Goal: Task Accomplishment & Management: Use online tool/utility

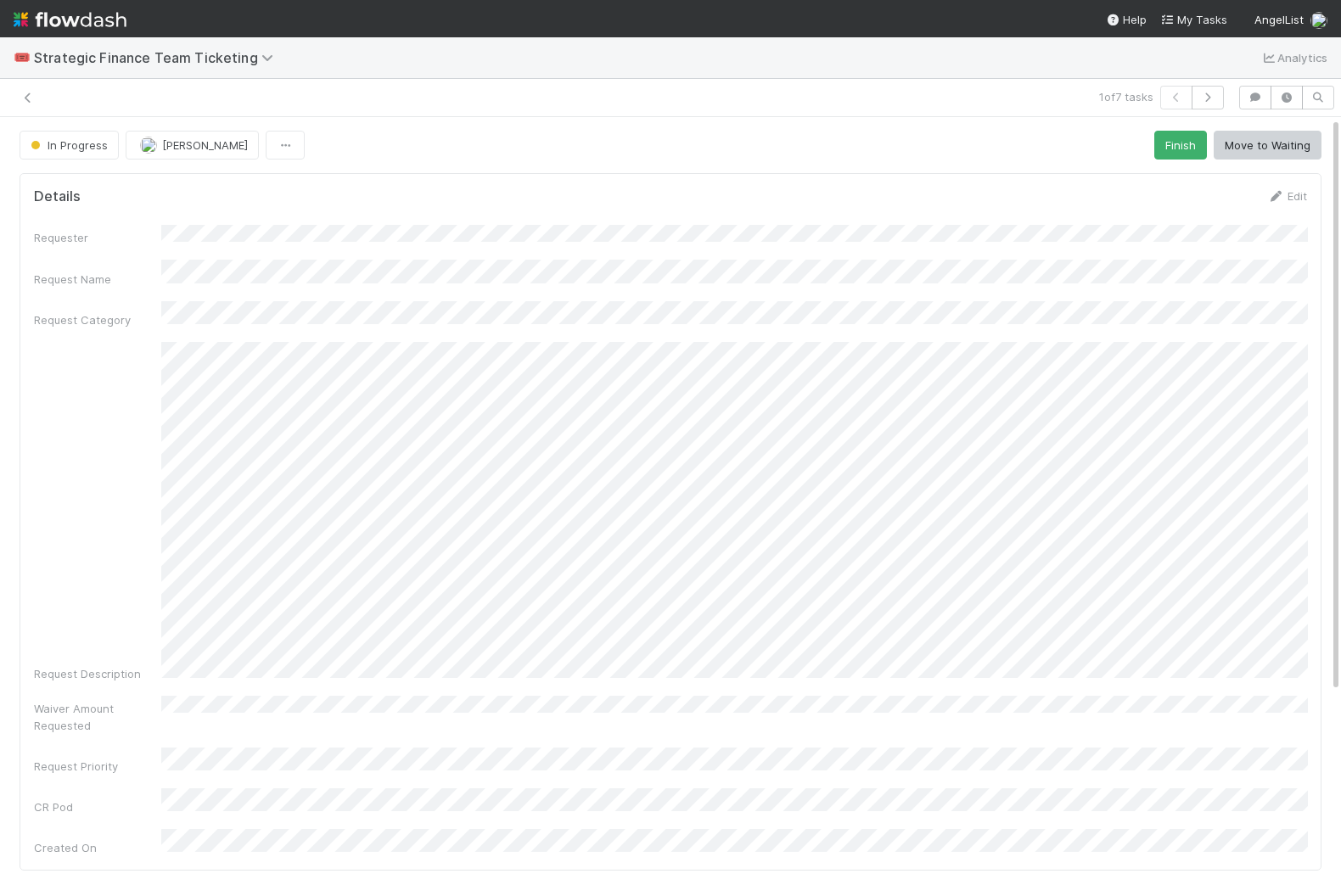
click at [60, 14] on img at bounding box center [69, 19] width 113 height 29
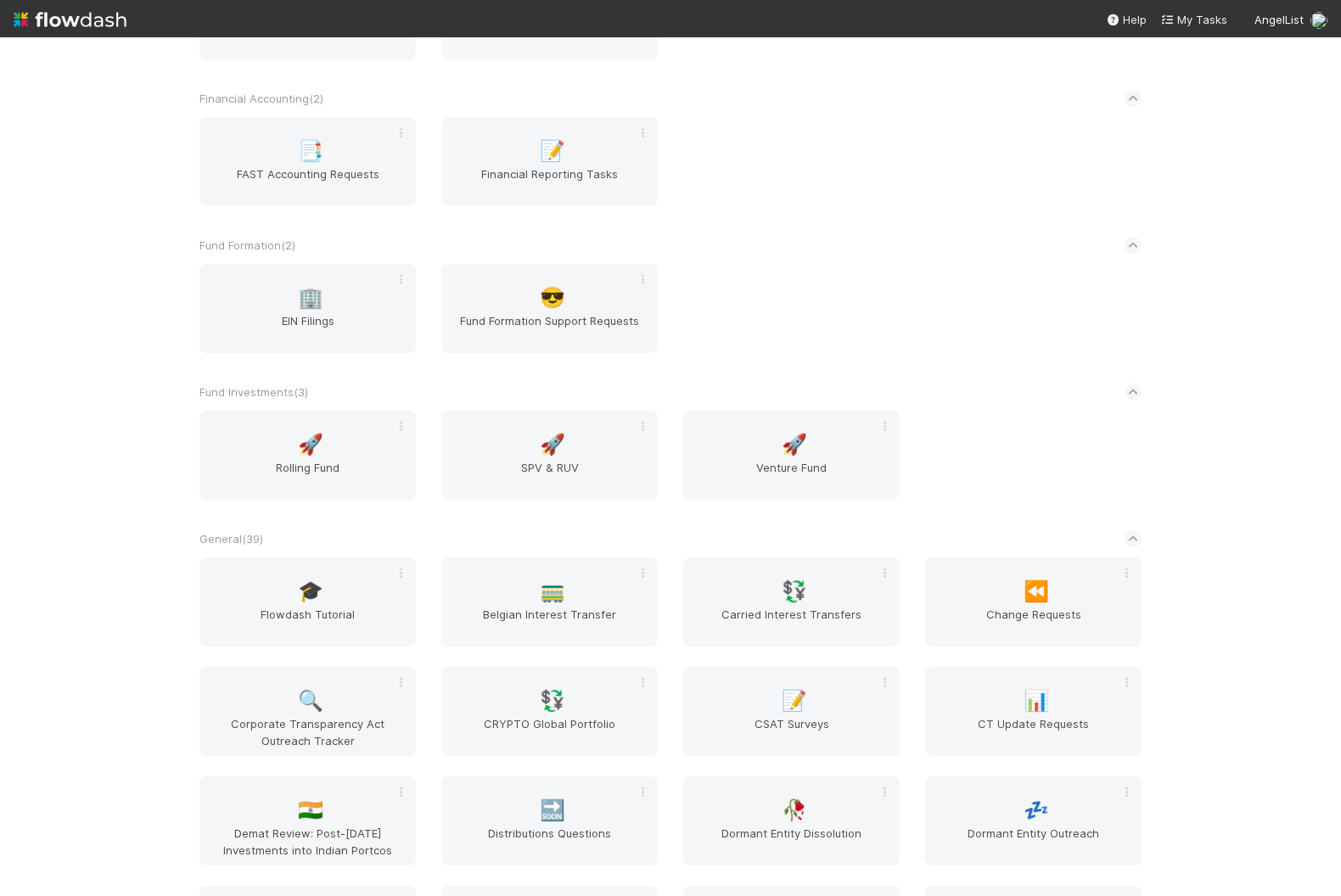
scroll to position [2161, 0]
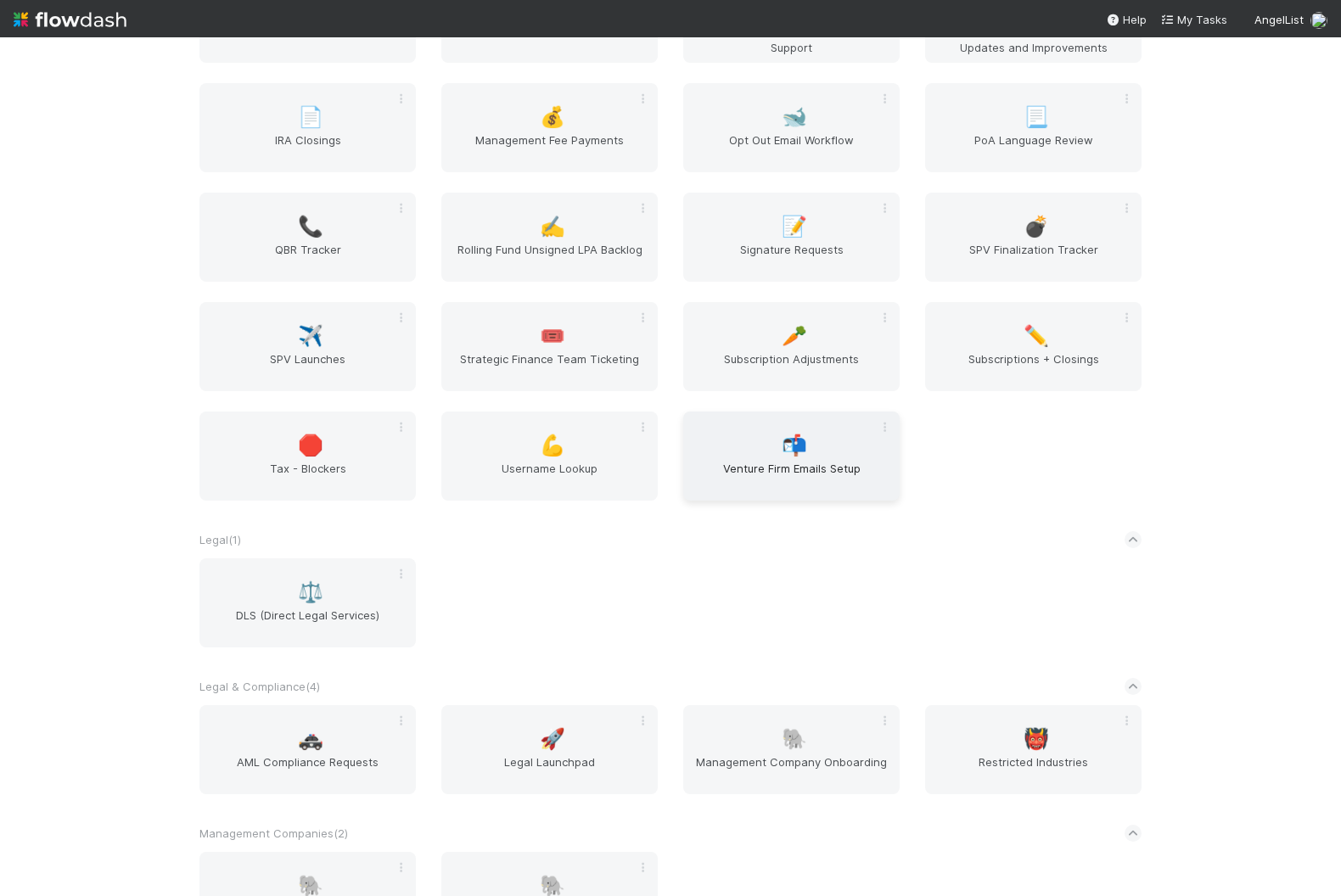
click at [718, 491] on span "Venture Firm Emails Setup" at bounding box center [791, 476] width 203 height 34
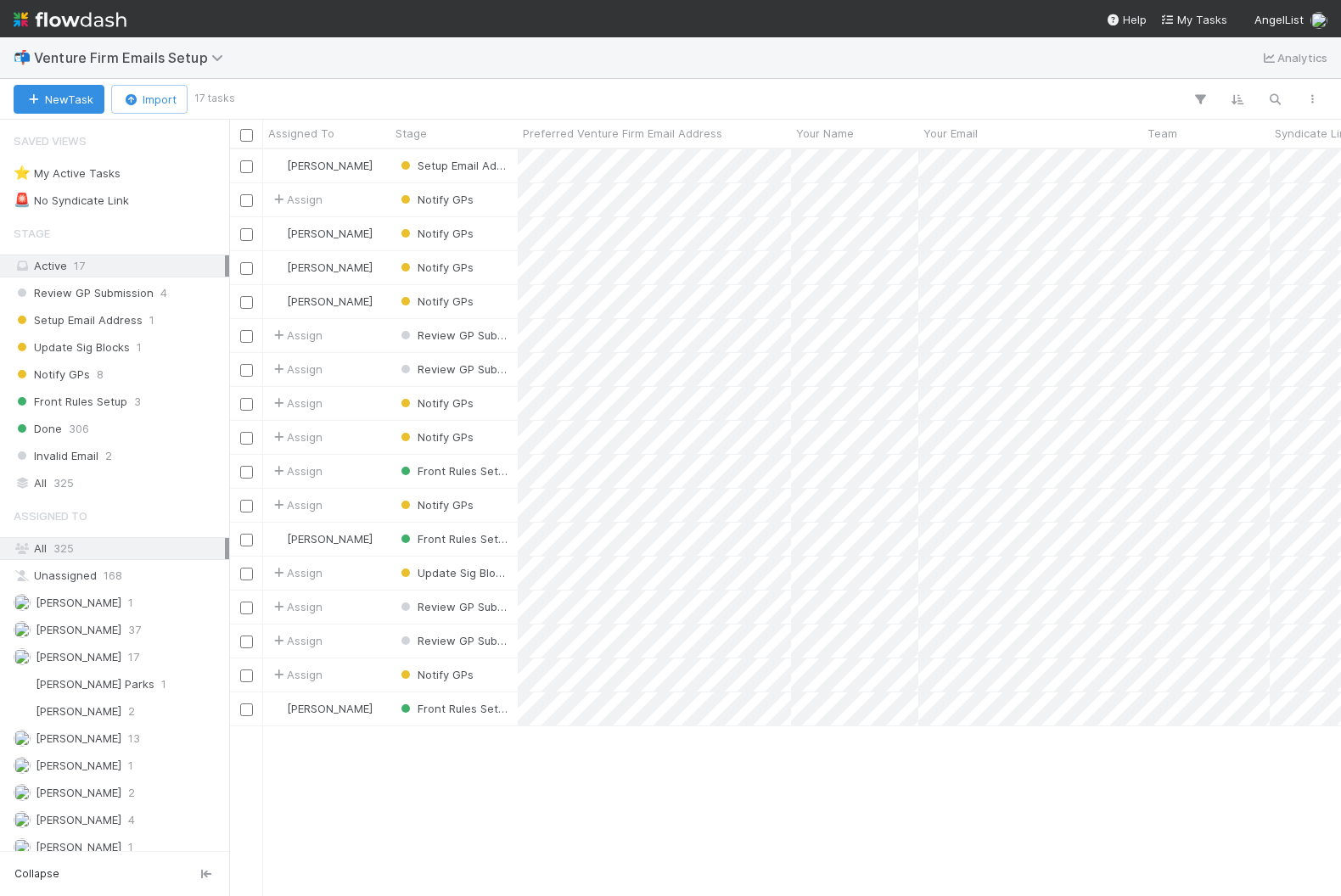
scroll to position [747, 1111]
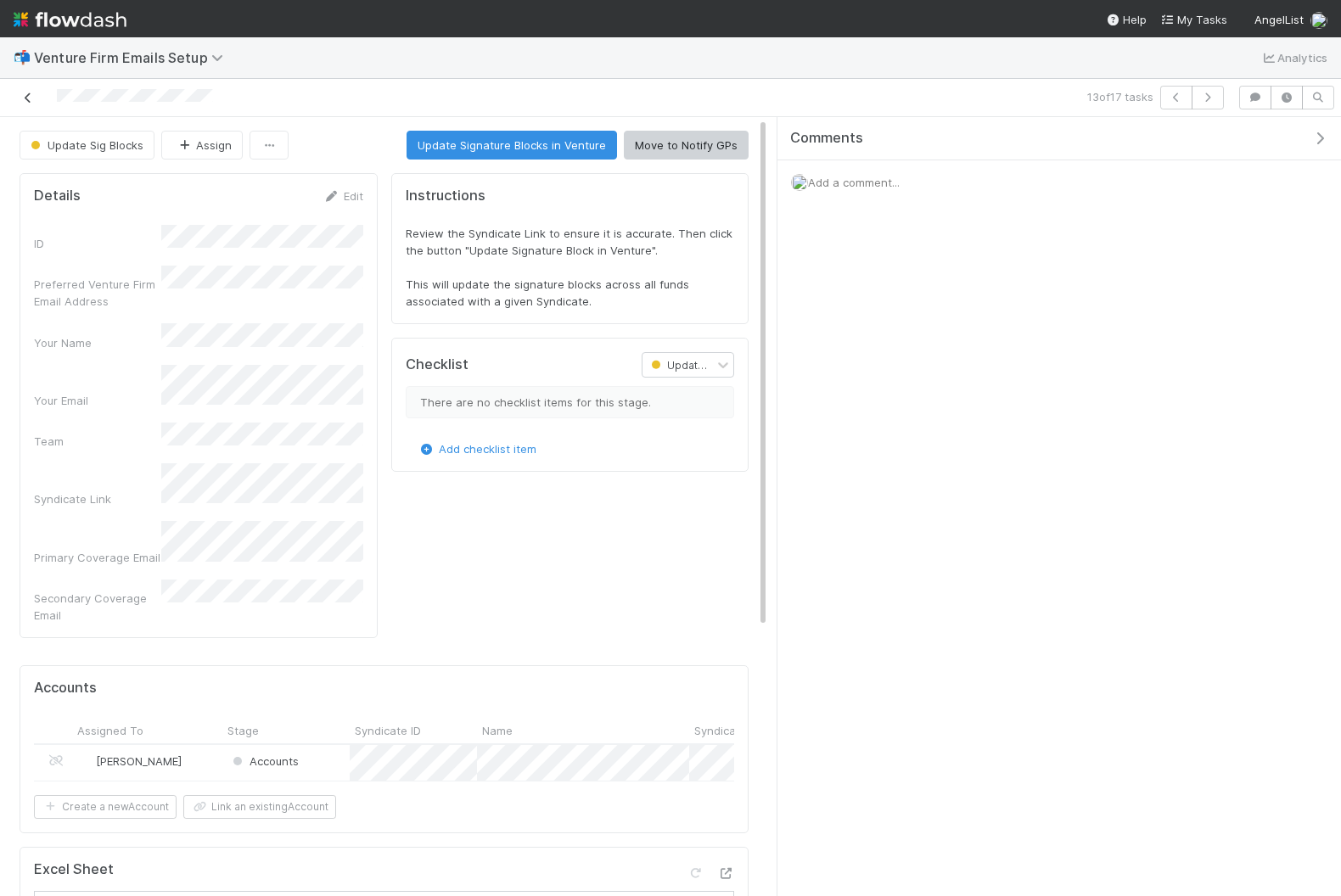
click at [28, 93] on icon at bounding box center [28, 97] width 17 height 11
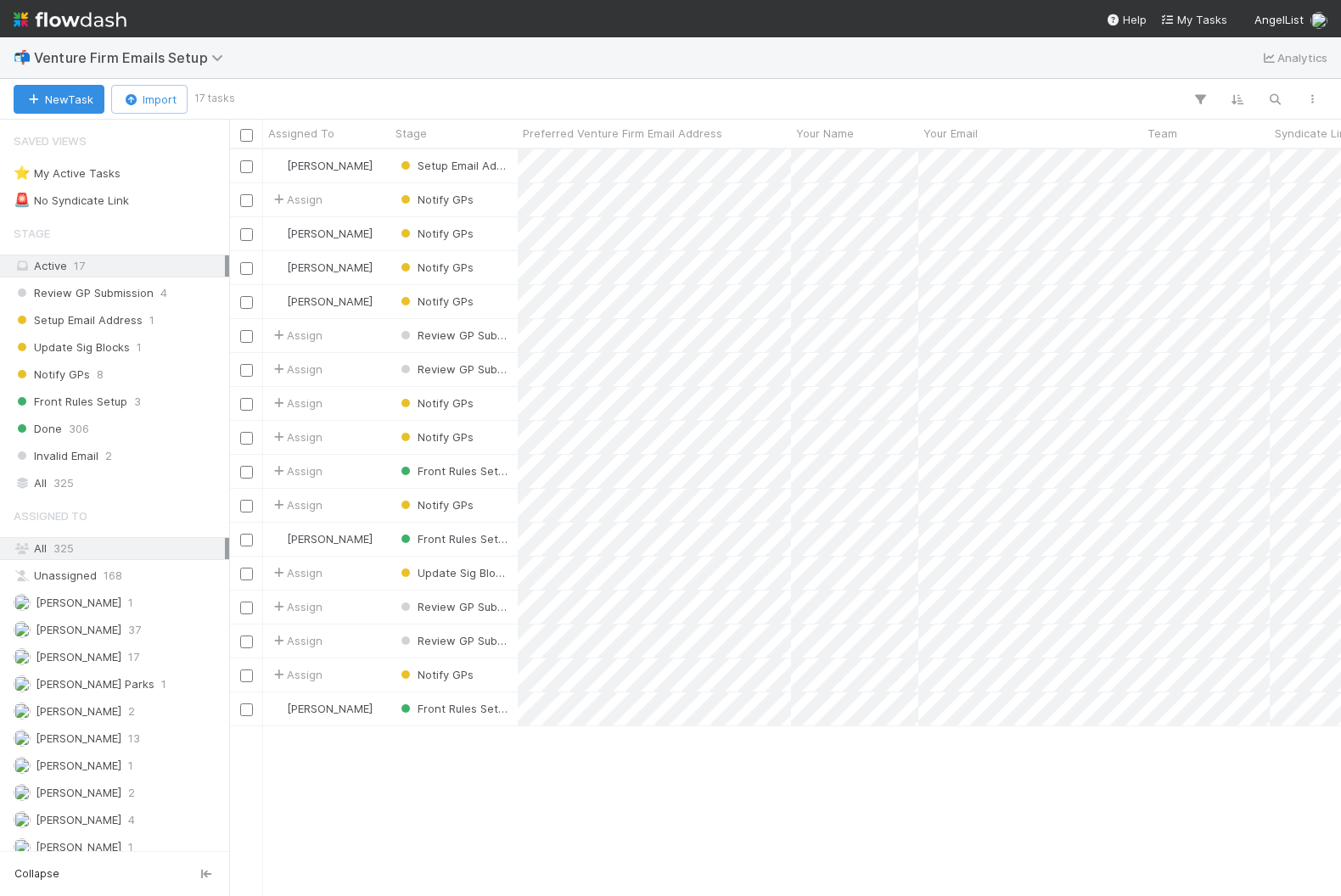
scroll to position [747, 1111]
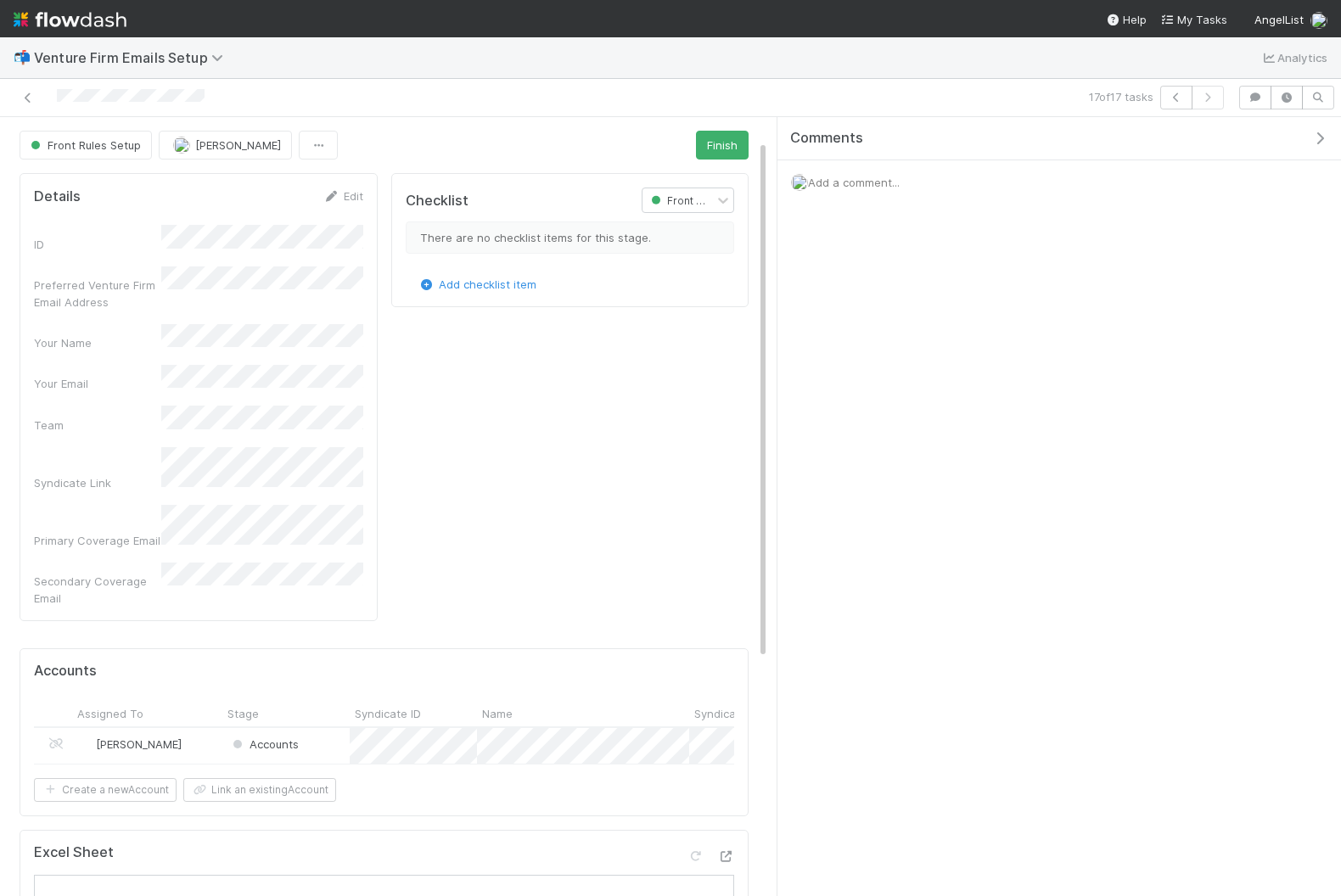
scroll to position [394, 0]
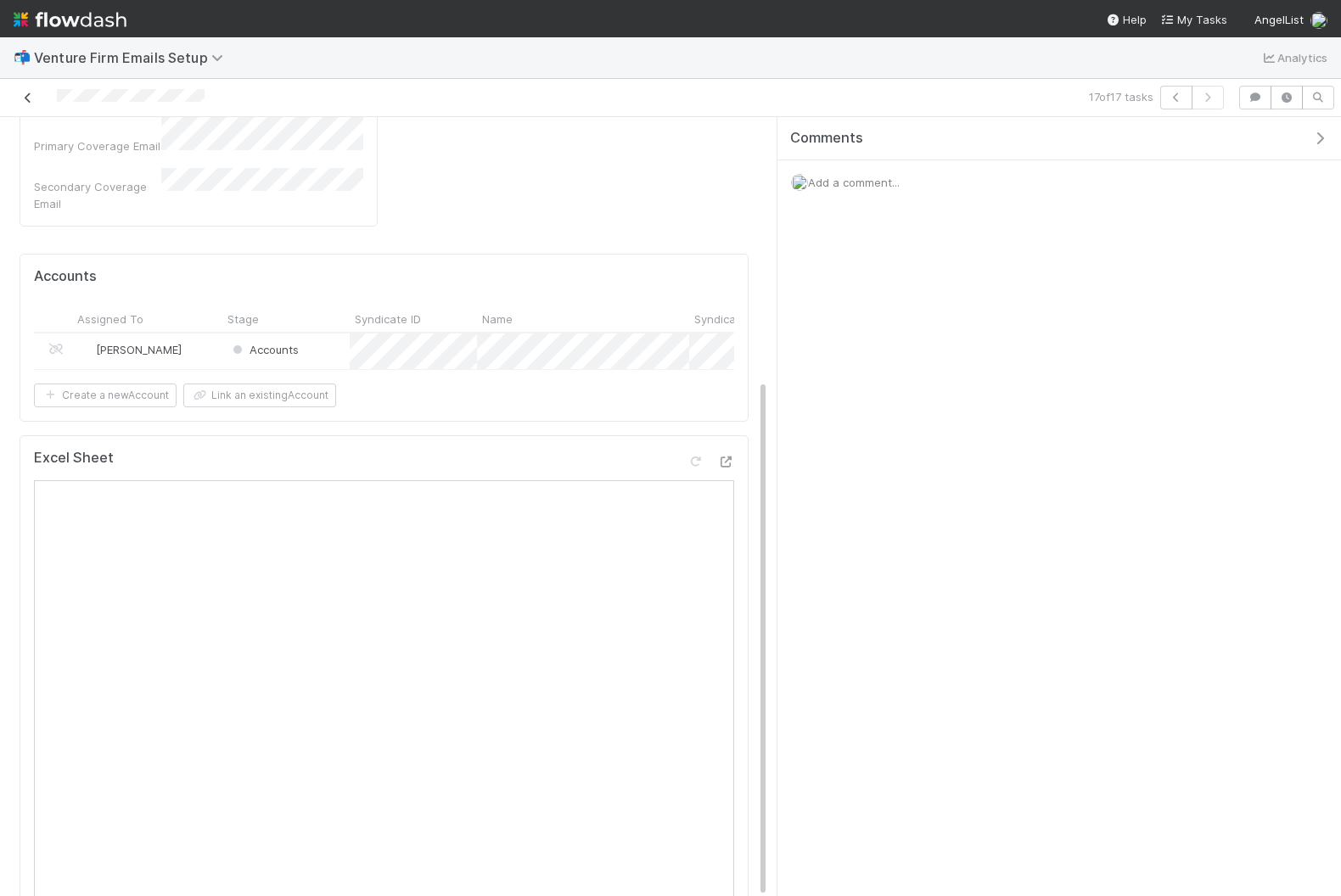
click at [24, 89] on link at bounding box center [28, 97] width 17 height 17
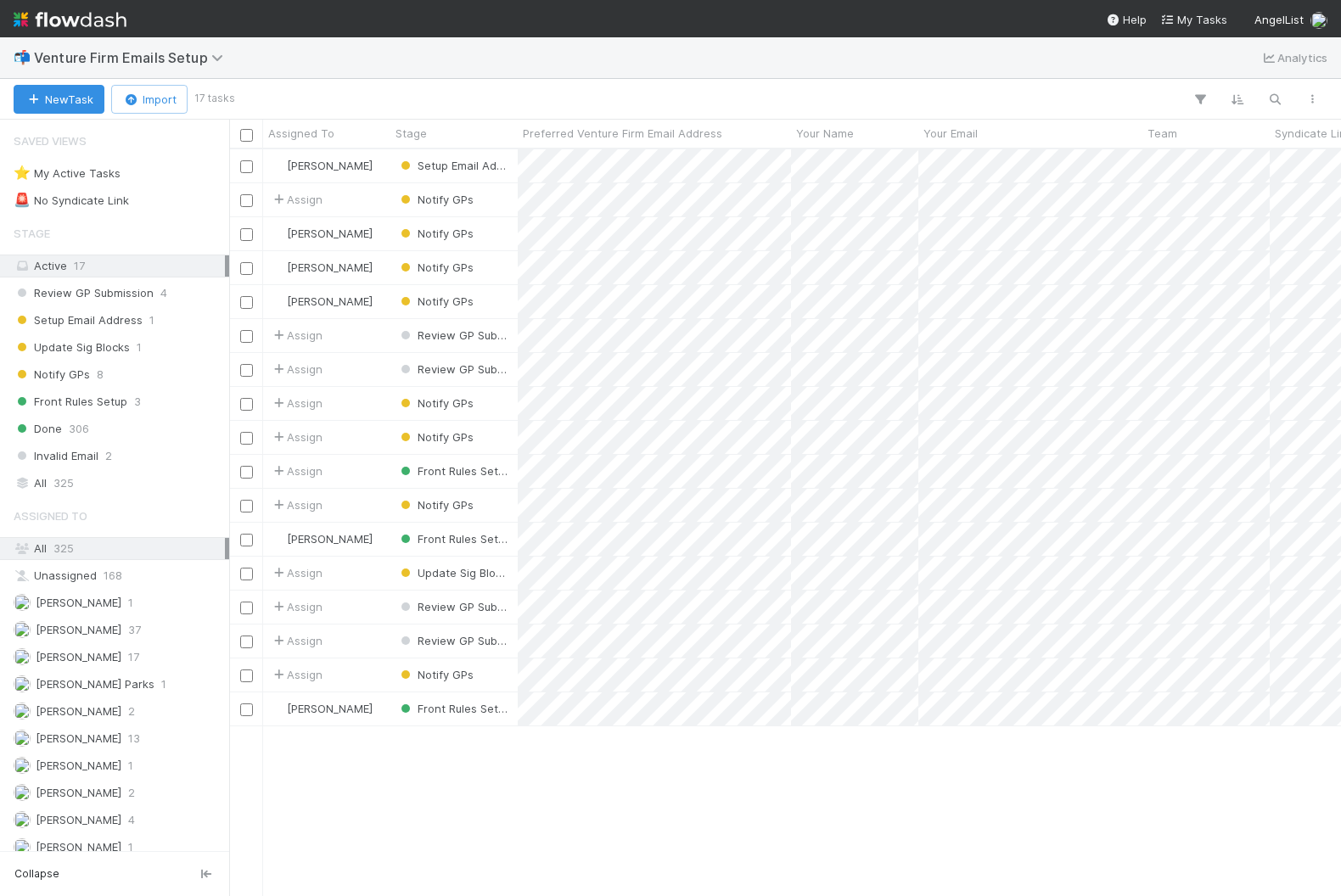
scroll to position [747, 1111]
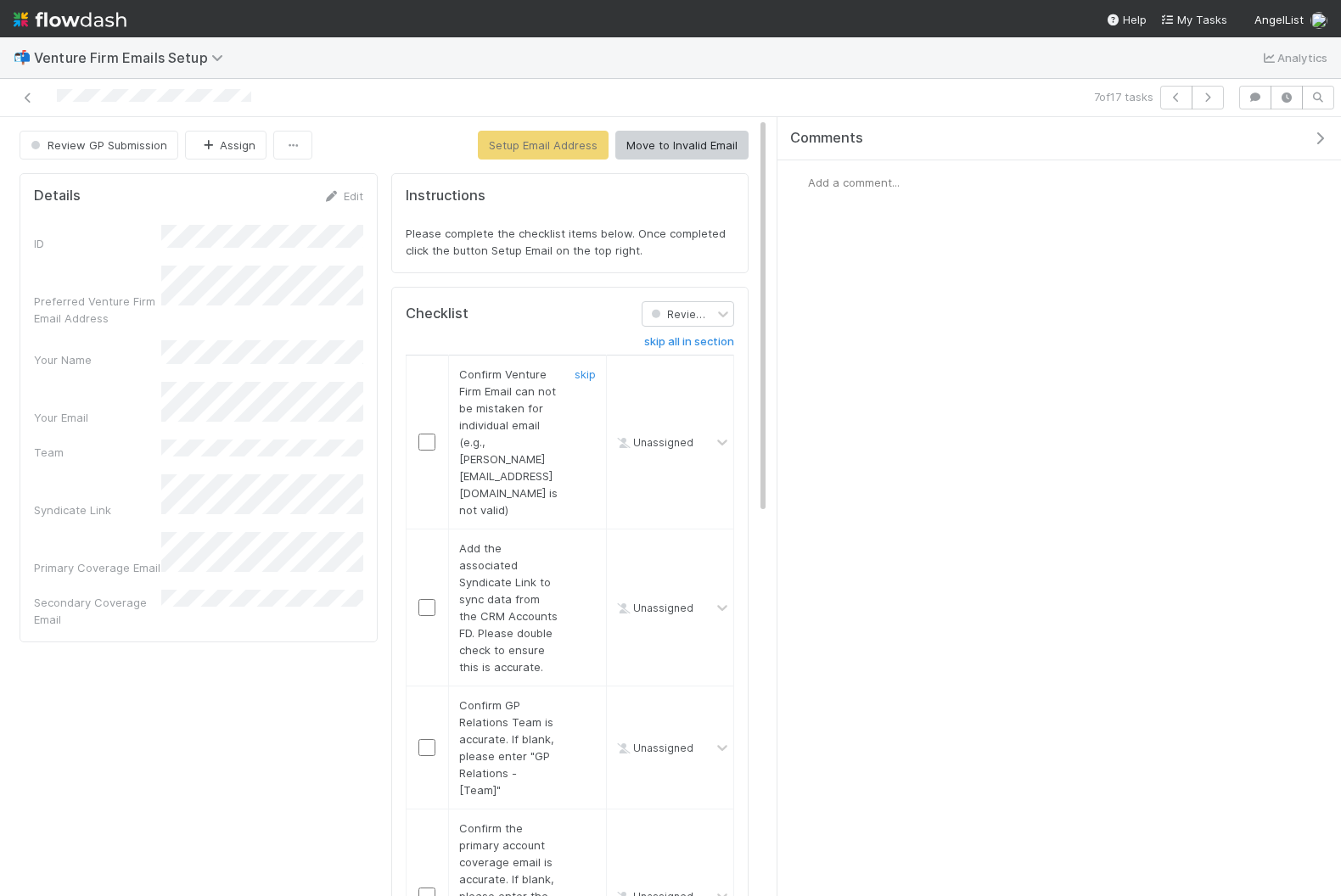
click at [432, 434] on input "checkbox" at bounding box center [427, 443] width 17 height 17
click at [426, 599] on input "checkbox" at bounding box center [427, 608] width 17 height 17
click at [352, 189] on link "Edit" at bounding box center [342, 196] width 40 height 14
click at [278, 187] on button "Save" at bounding box center [273, 202] width 48 height 29
click at [422, 739] on input "checkbox" at bounding box center [427, 747] width 17 height 17
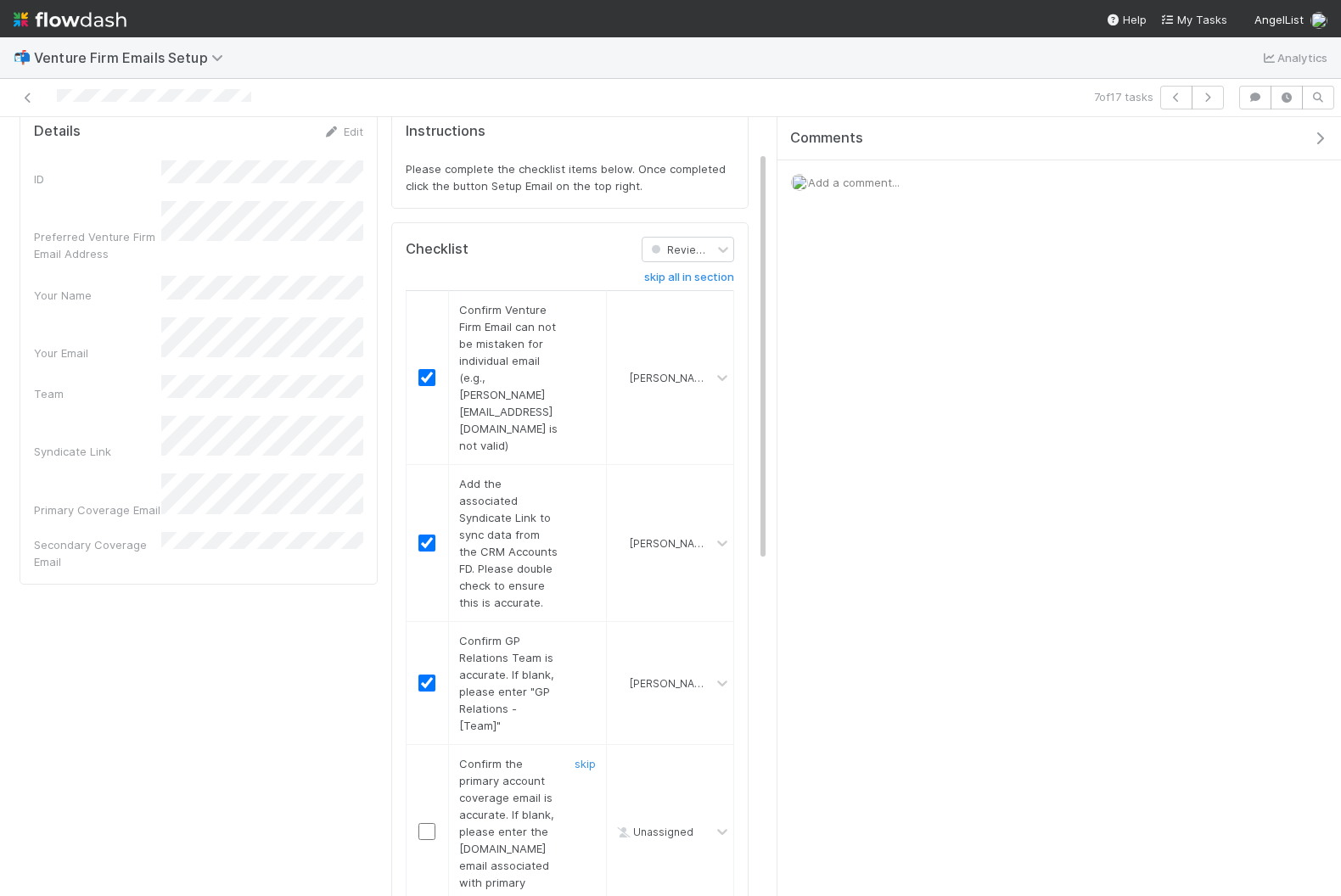
scroll to position [62, 0]
click at [351, 118] on div "Details Edit ID Preferred Venture Firm Email Address Your Name Your Email Team …" at bounding box center [198, 348] width 358 height 475
click at [353, 131] on link "Edit" at bounding box center [342, 134] width 40 height 14
click at [274, 139] on button "Save" at bounding box center [273, 140] width 48 height 29
click at [426, 826] on input "checkbox" at bounding box center [427, 834] width 17 height 17
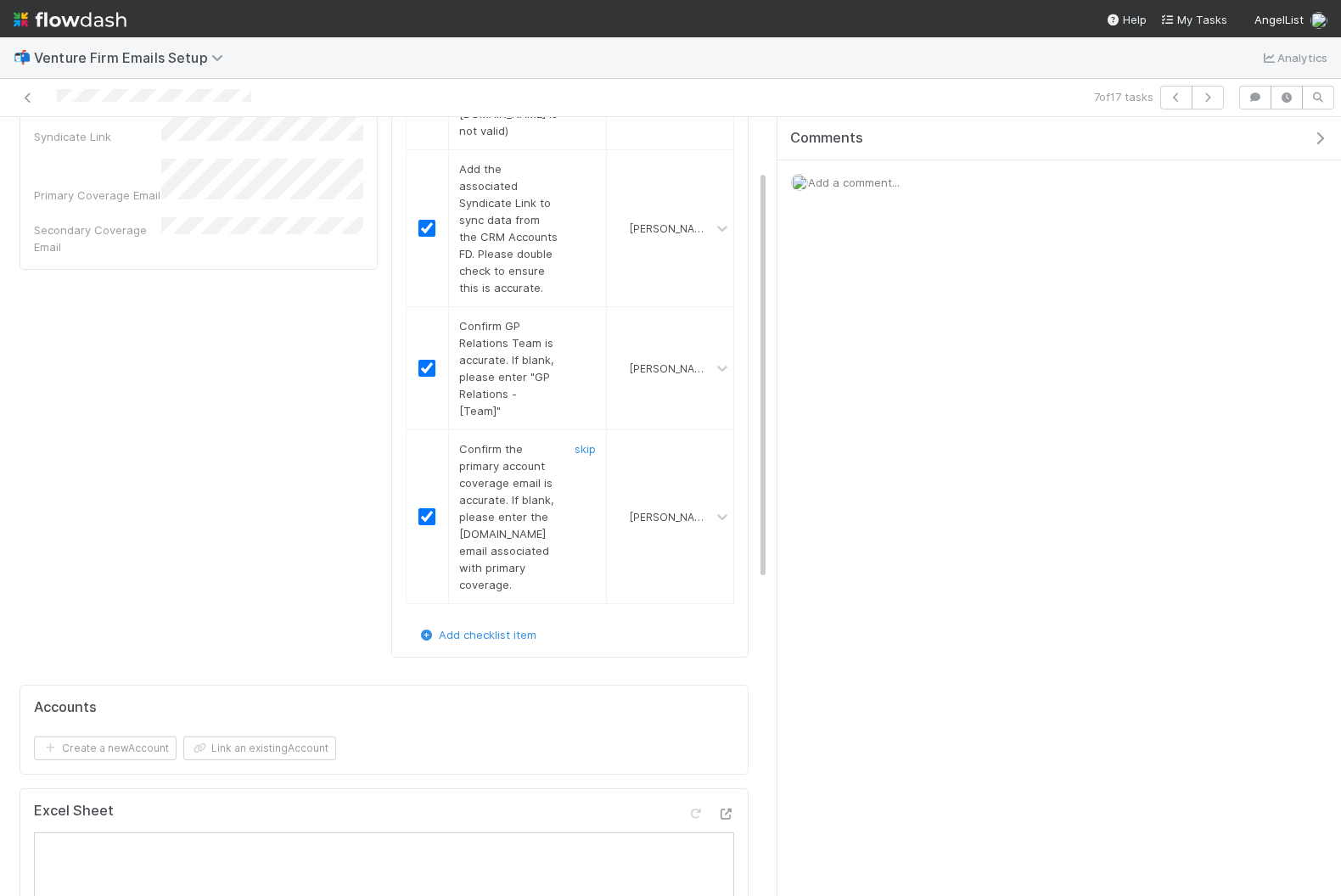
scroll to position [0, 0]
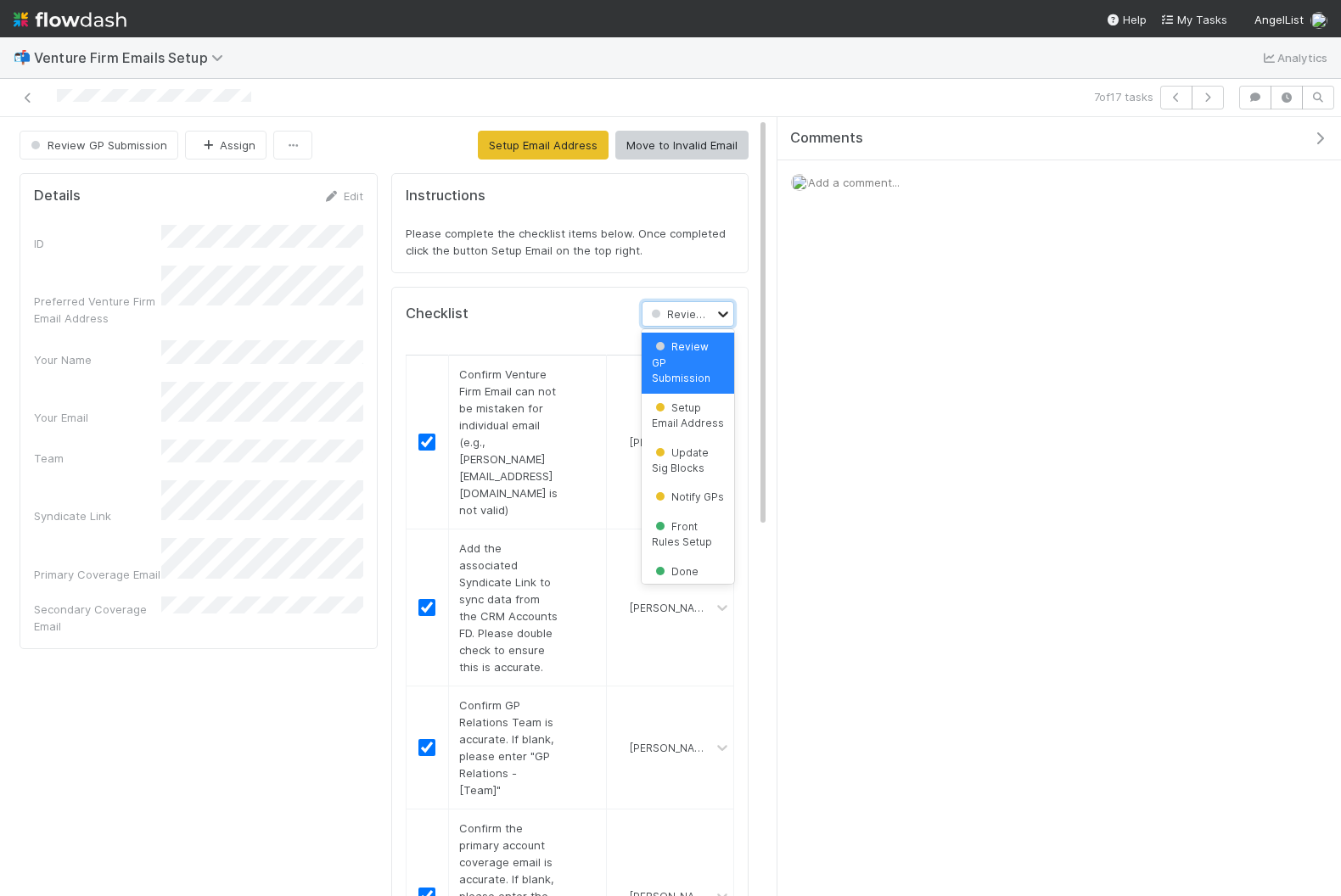
click at [721, 307] on icon at bounding box center [724, 314] width 17 height 17
click at [567, 138] on button "Setup Email Address" at bounding box center [542, 145] width 130 height 29
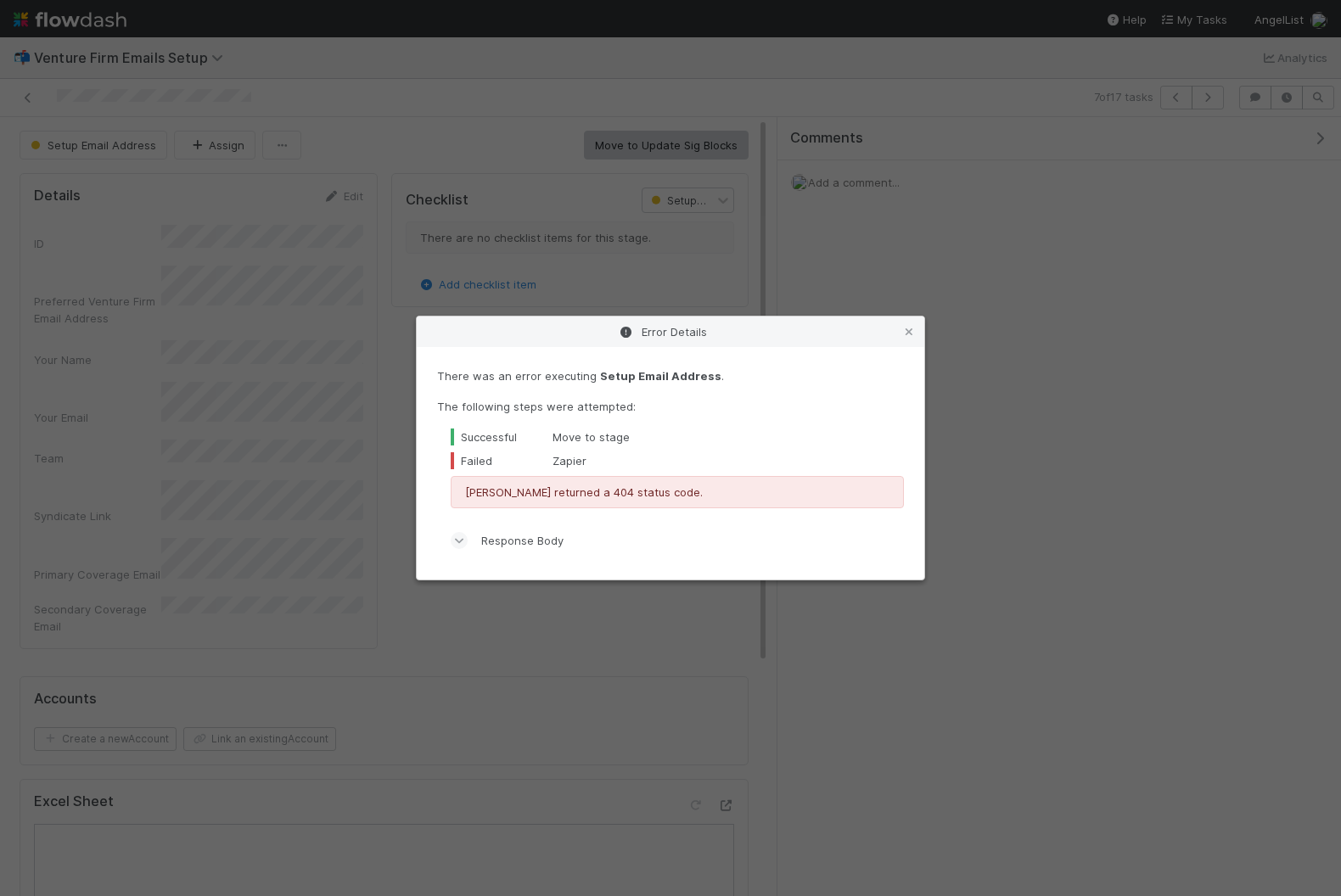
click at [534, 535] on span "Response Body" at bounding box center [522, 541] width 82 height 17
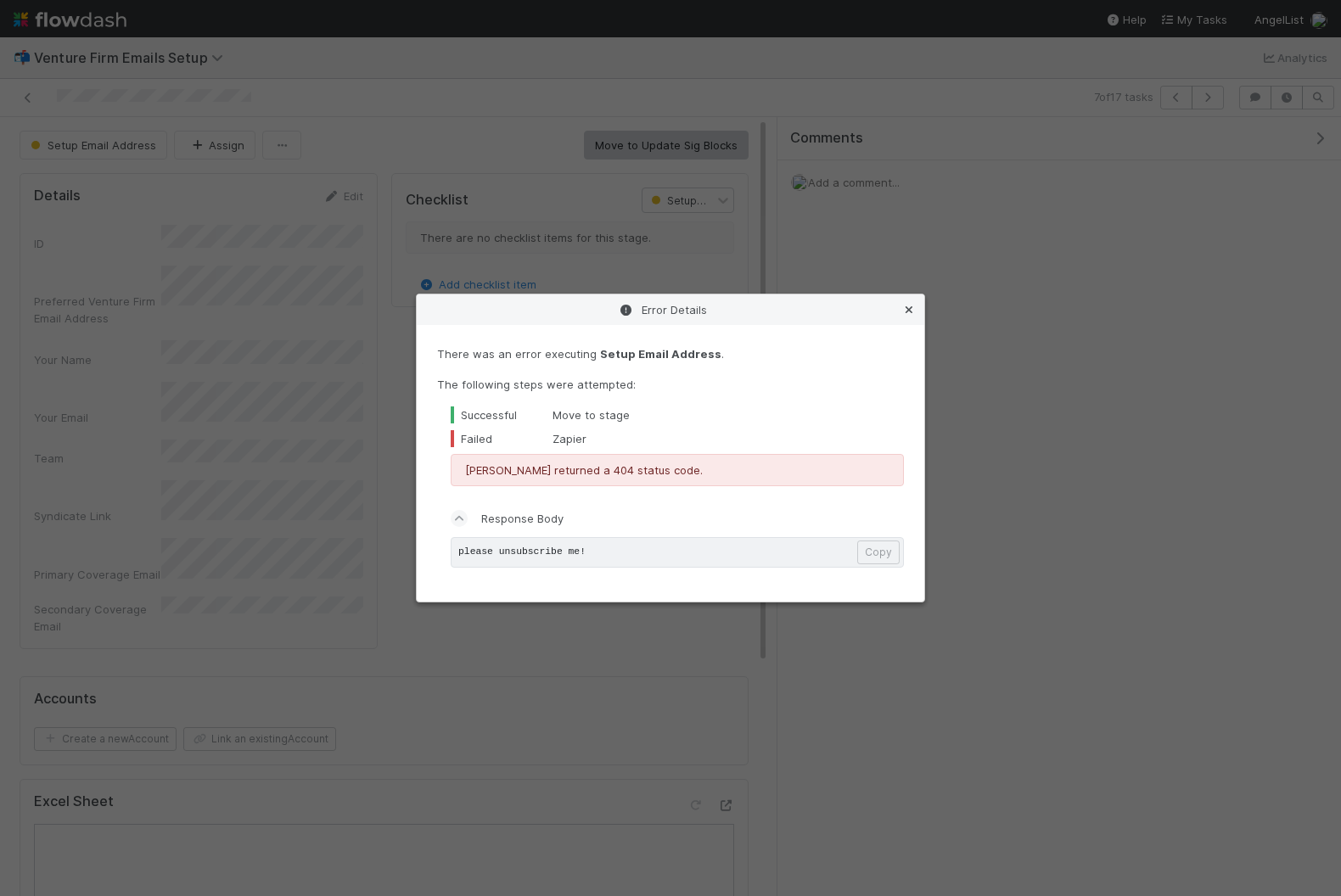
click at [901, 312] on icon at bounding box center [909, 310] width 17 height 11
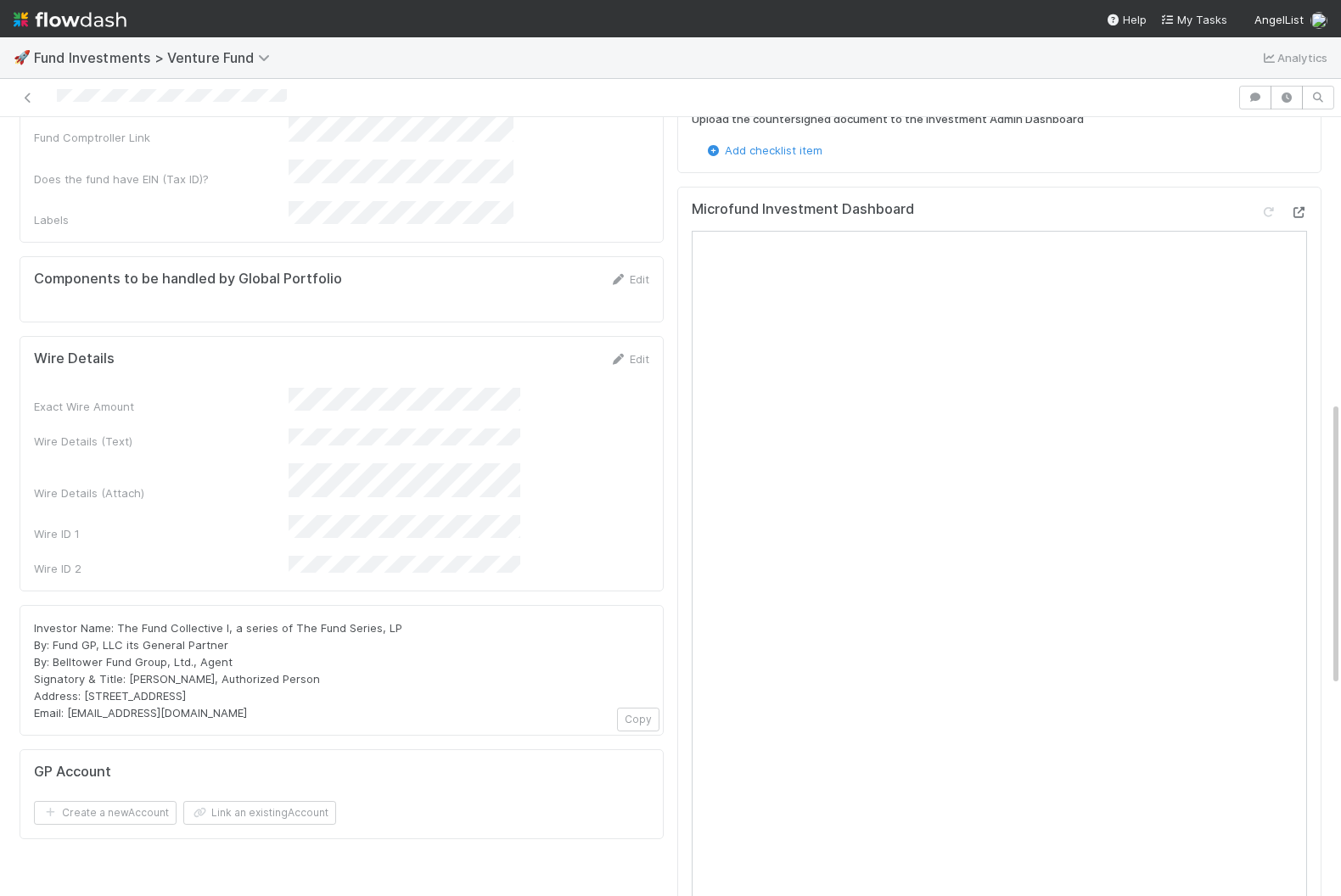
scroll to position [779, 0]
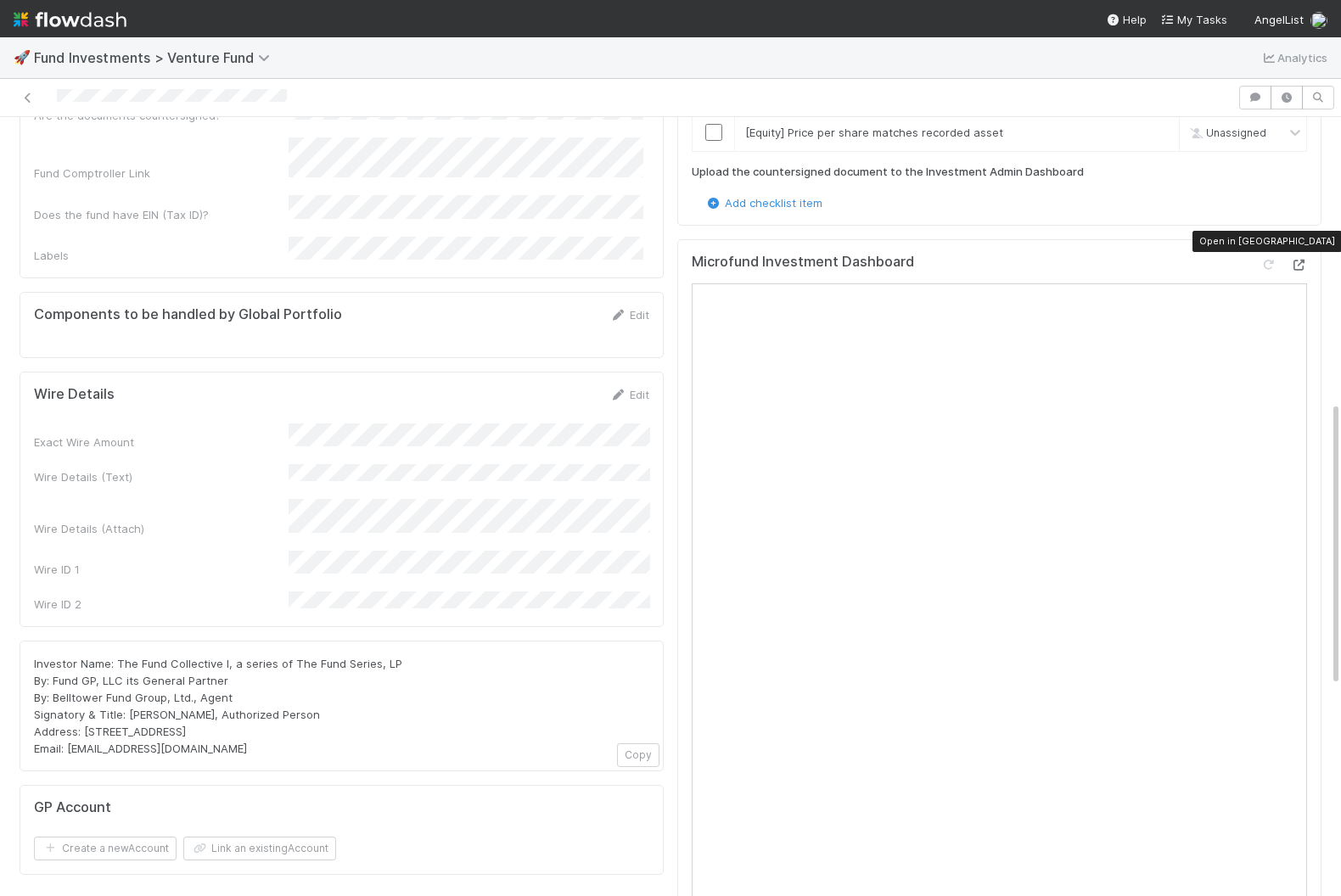
click at [1081, 257] on div at bounding box center [1299, 265] width 17 height 17
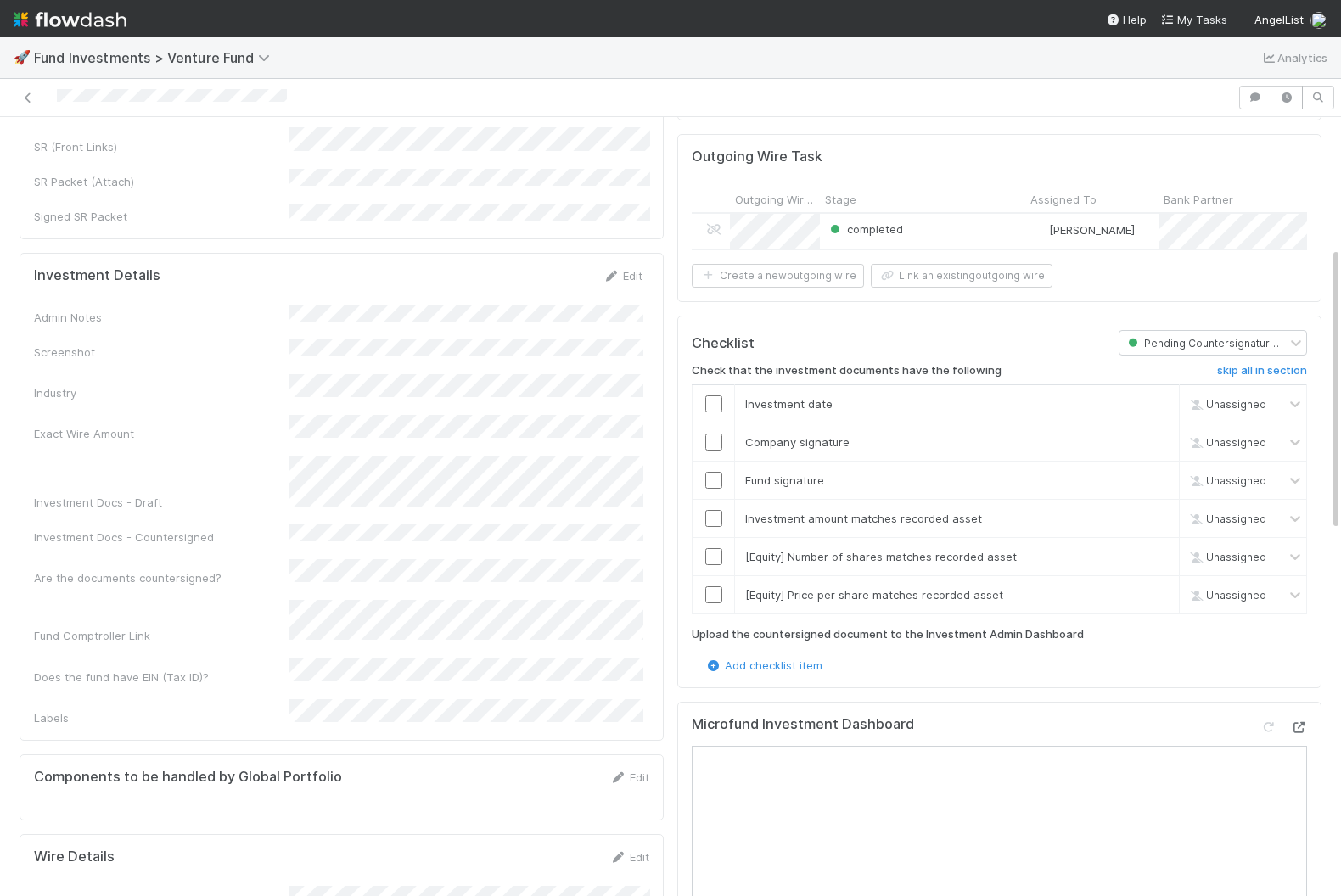
scroll to position [155, 0]
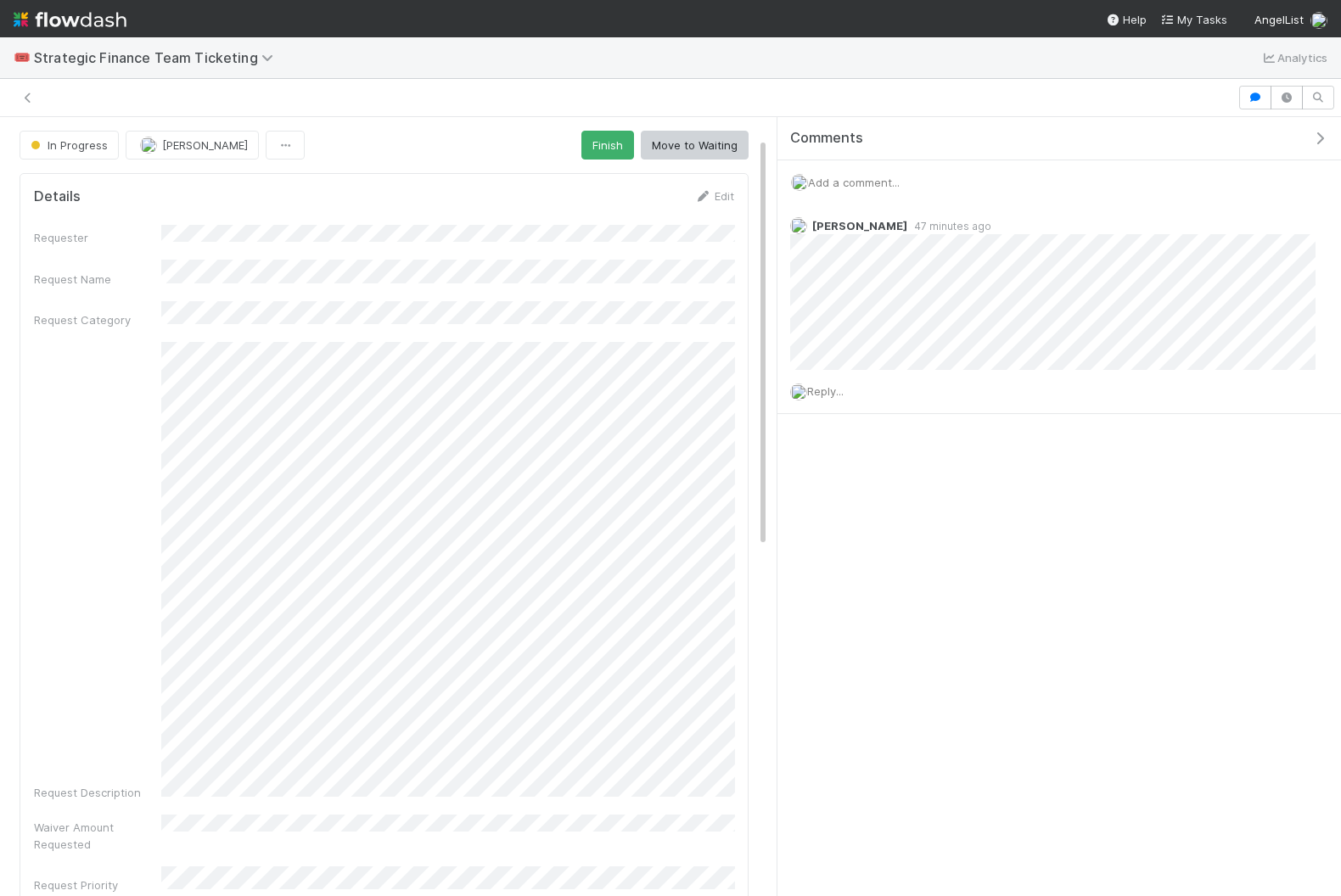
scroll to position [39, 0]
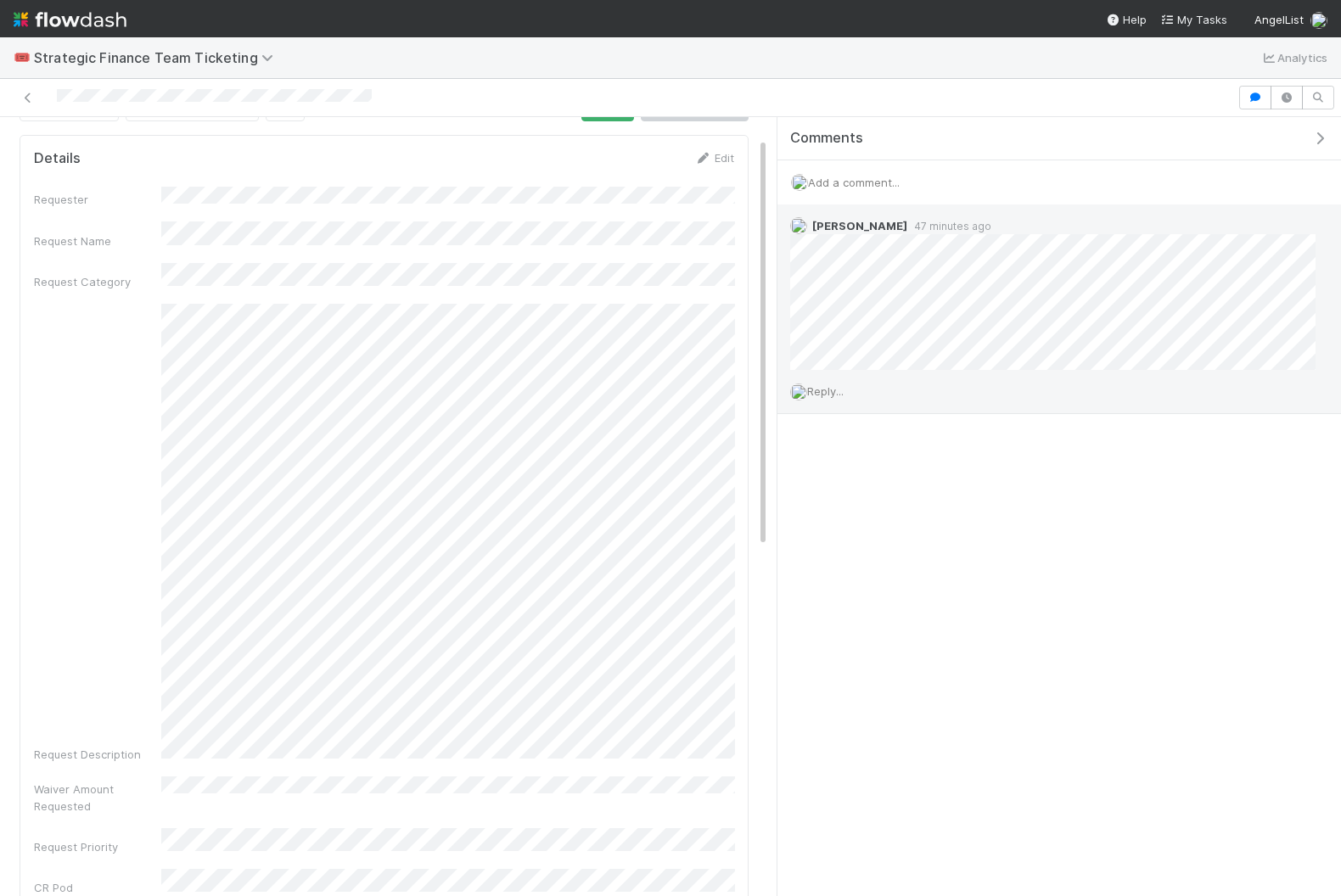
click at [831, 384] on span "Reply..." at bounding box center [826, 391] width 37 height 14
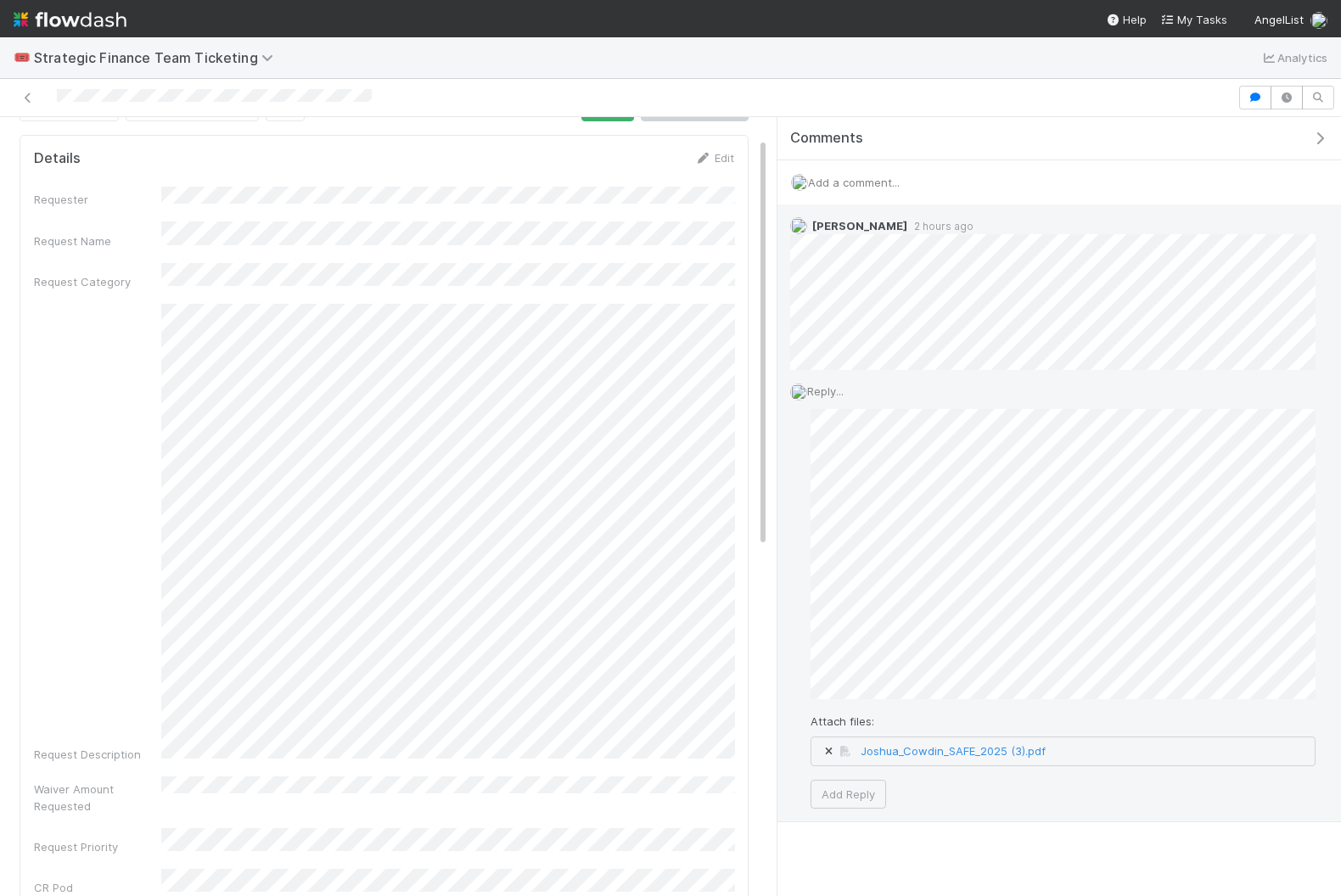
scroll to position [5, 0]
click at [827, 781] on button "Add Reply" at bounding box center [848, 789] width 75 height 29
